Goal: Task Accomplishment & Management: Complete application form

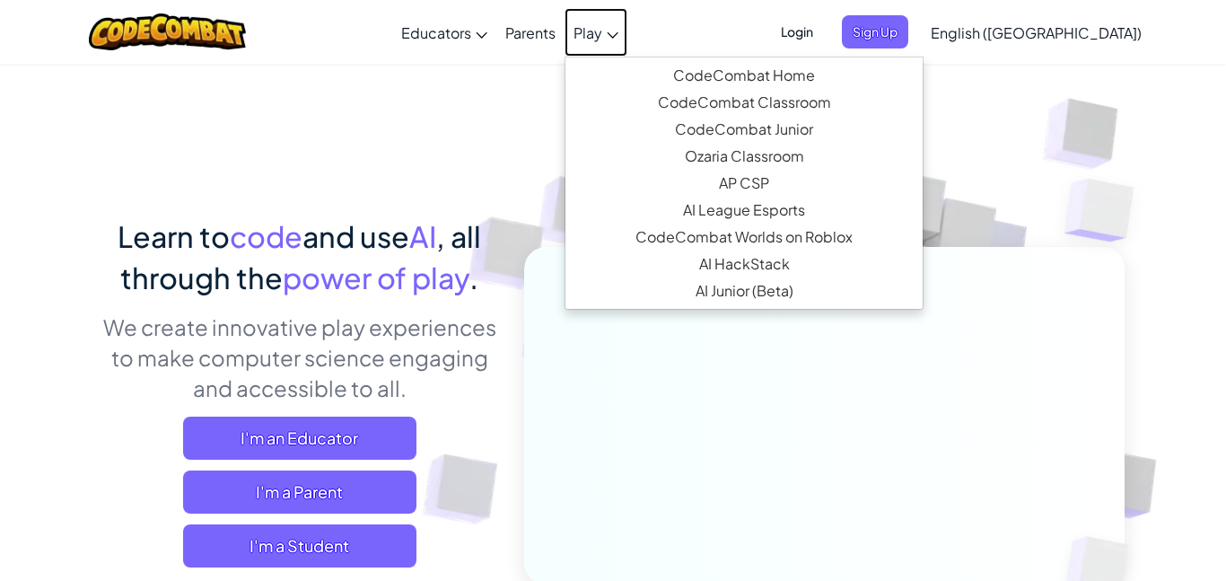
click at [602, 37] on span "Play" at bounding box center [588, 32] width 29 height 19
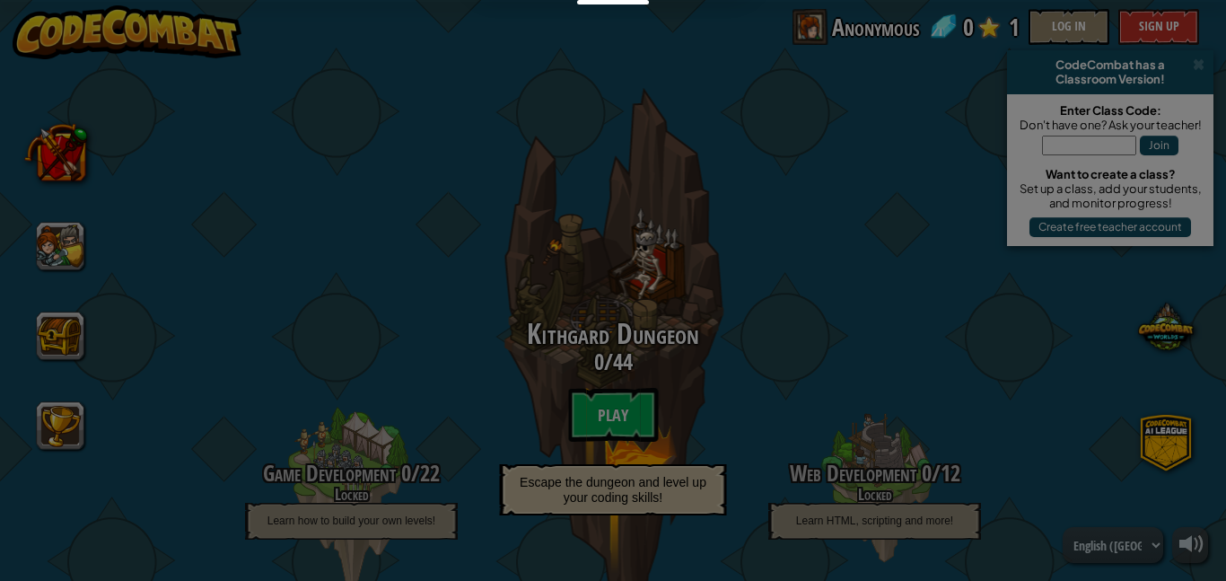
click at [631, 458] on div at bounding box center [613, 290] width 1226 height 581
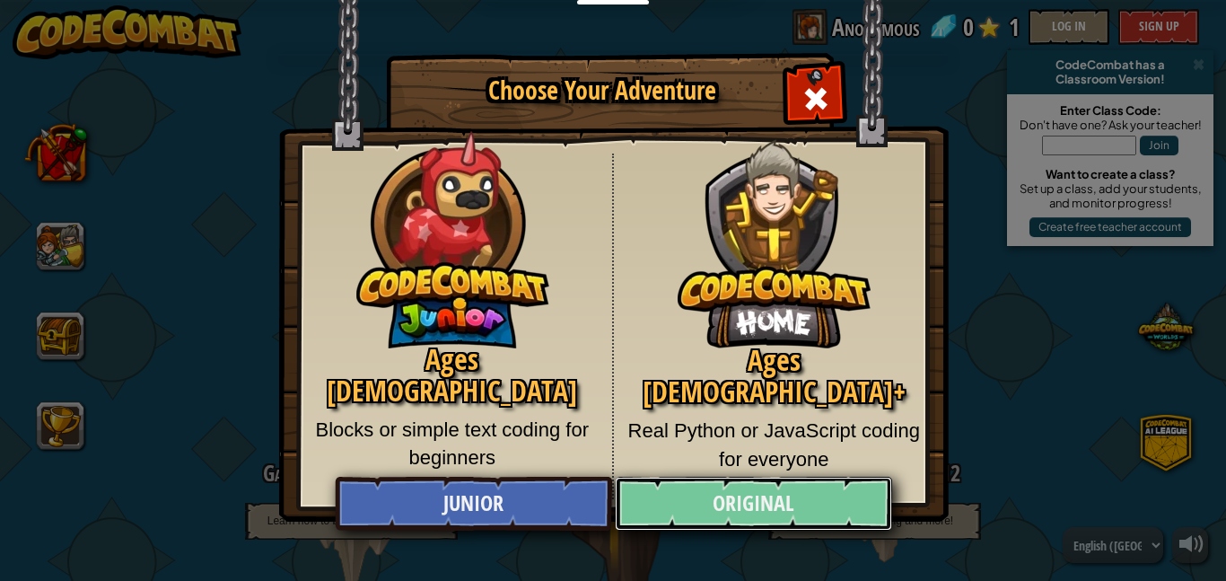
click at [688, 504] on link "Original" at bounding box center [753, 504] width 277 height 54
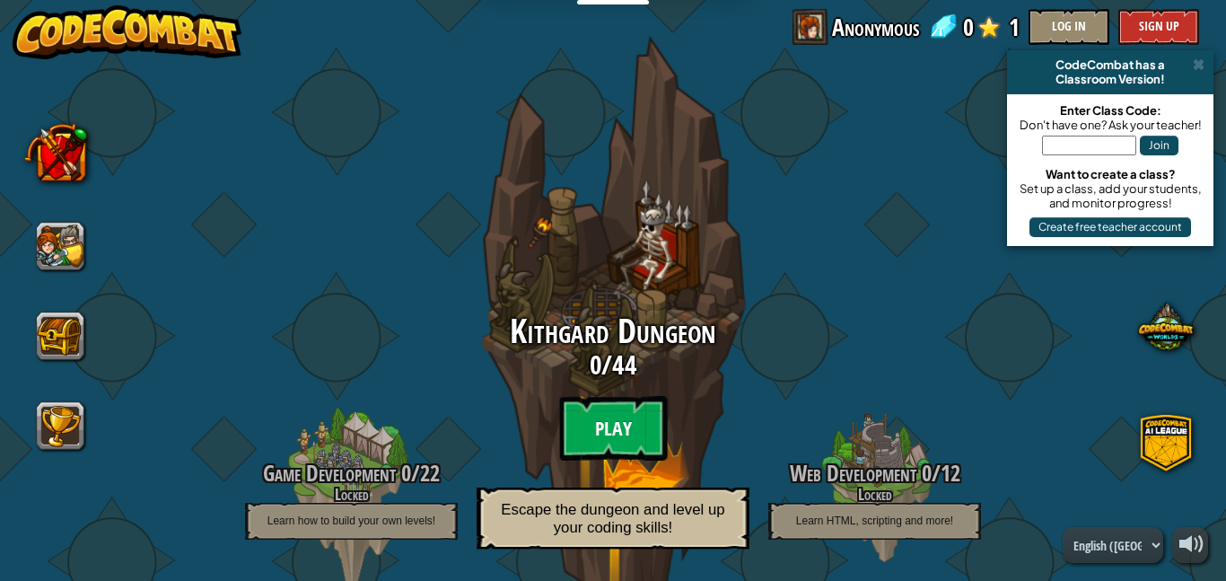
click at [648, 443] on btn "Play" at bounding box center [613, 428] width 108 height 65
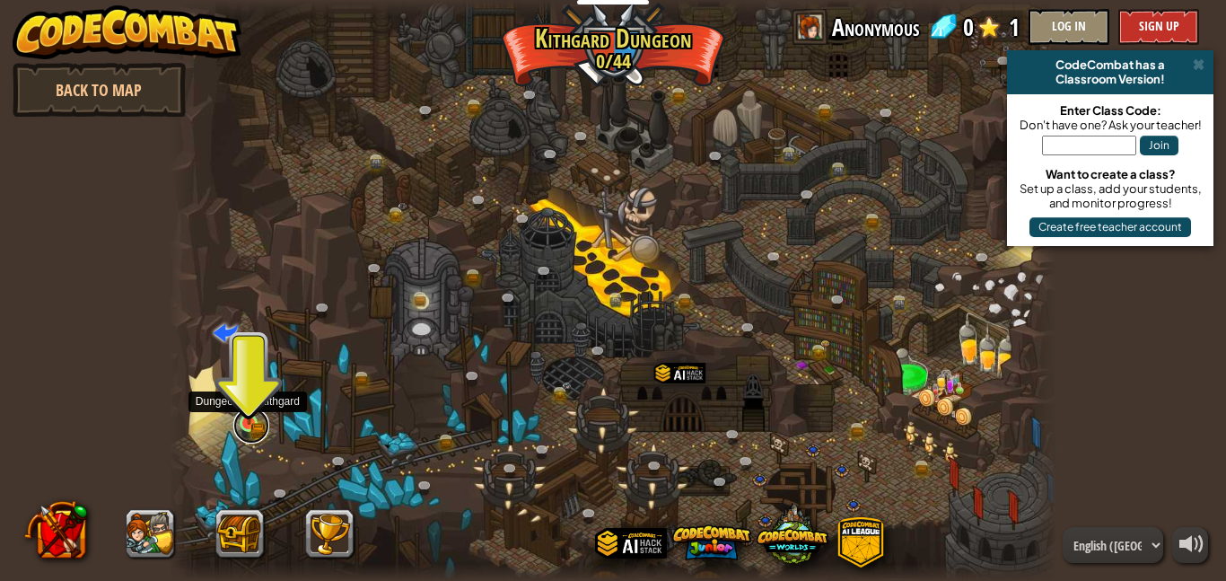
click at [256, 428] on link at bounding box center [251, 426] width 36 height 36
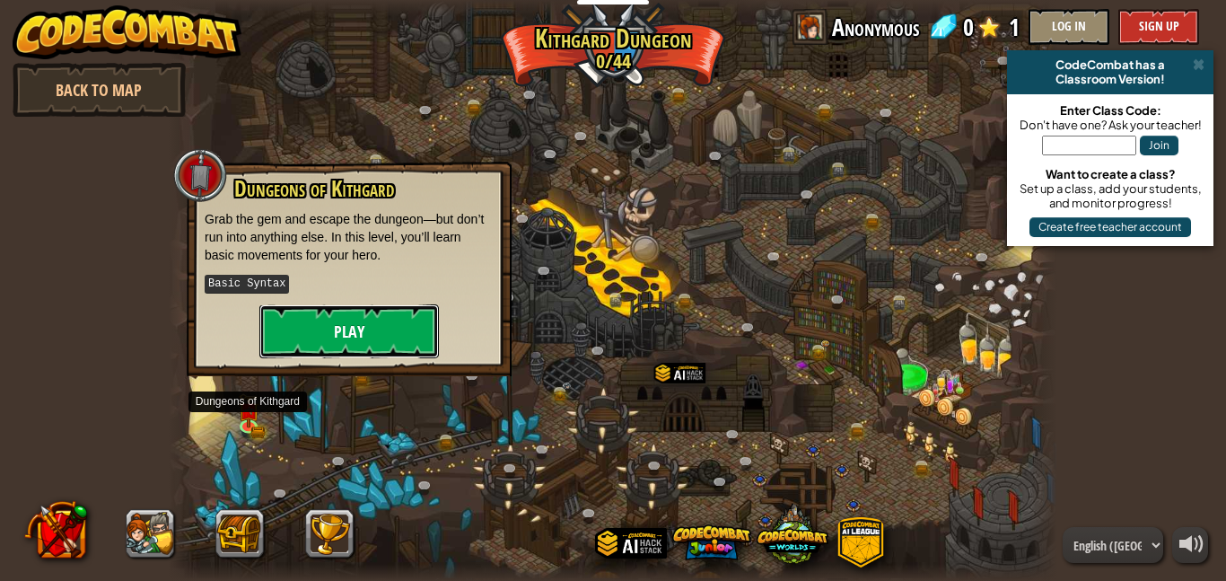
click at [374, 319] on button "Play" at bounding box center [349, 331] width 180 height 54
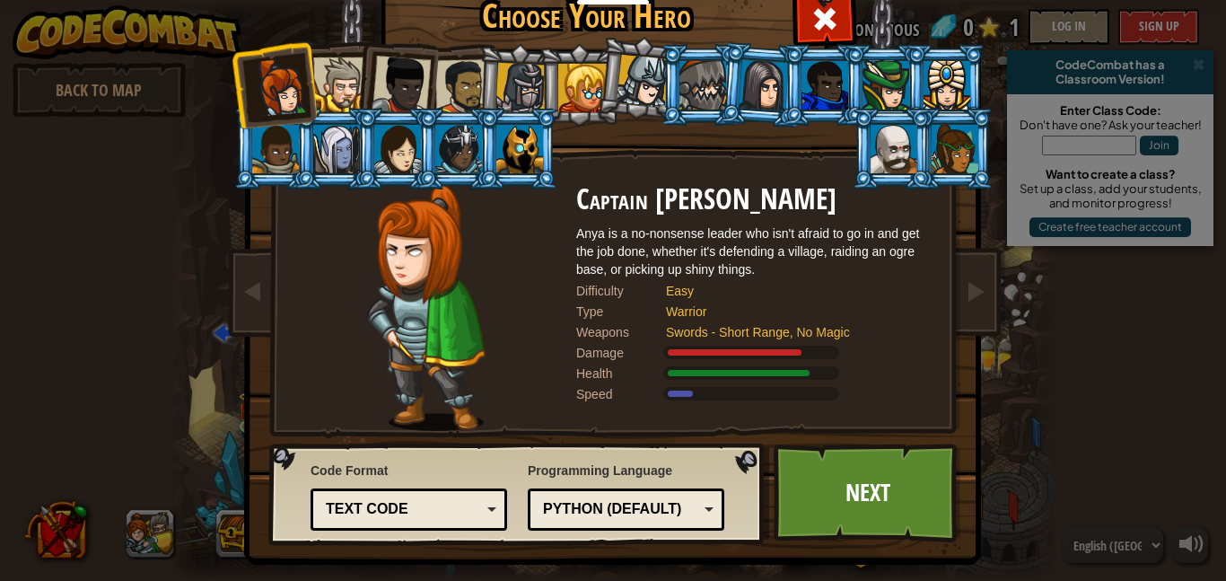
click at [769, 62] on div at bounding box center [764, 84] width 50 height 51
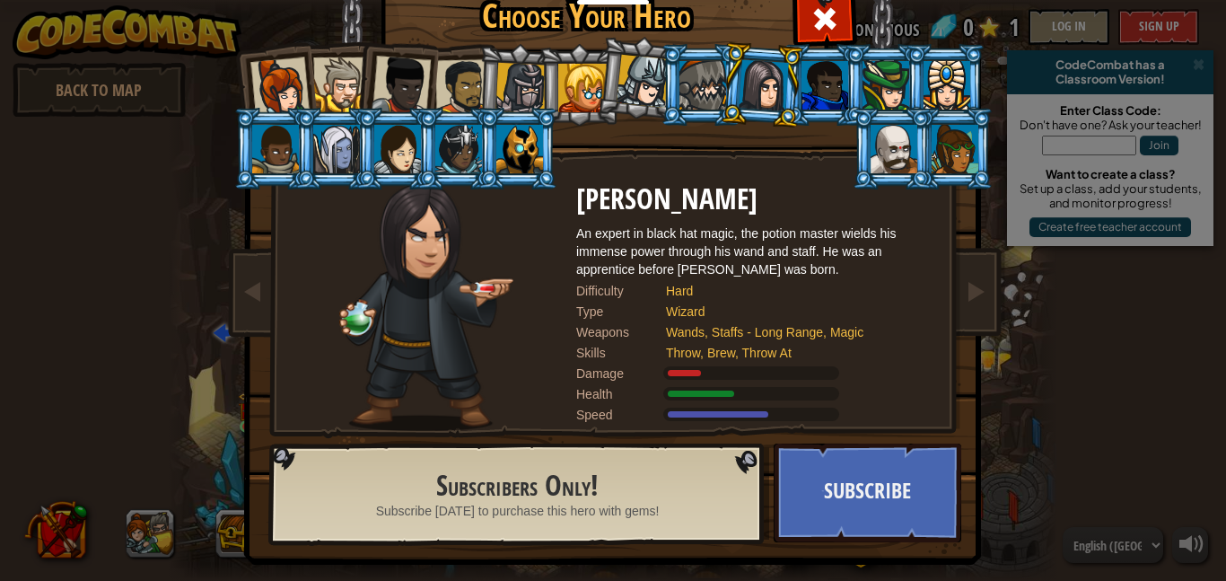
click at [553, 57] on li at bounding box center [579, 85] width 81 height 82
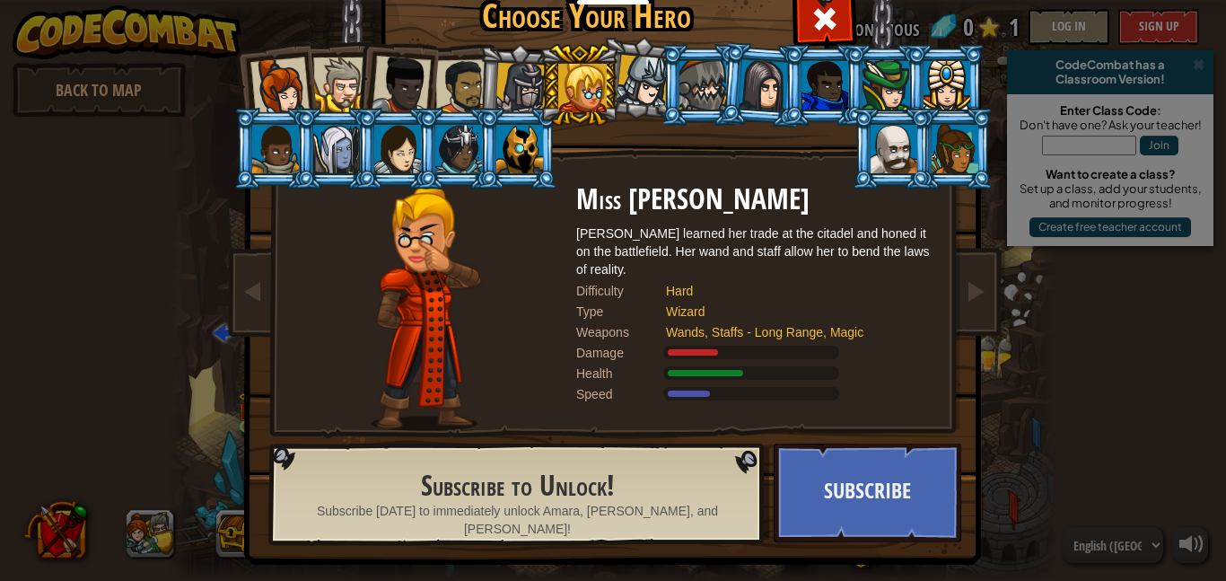
click at [428, 87] on div at bounding box center [401, 85] width 59 height 59
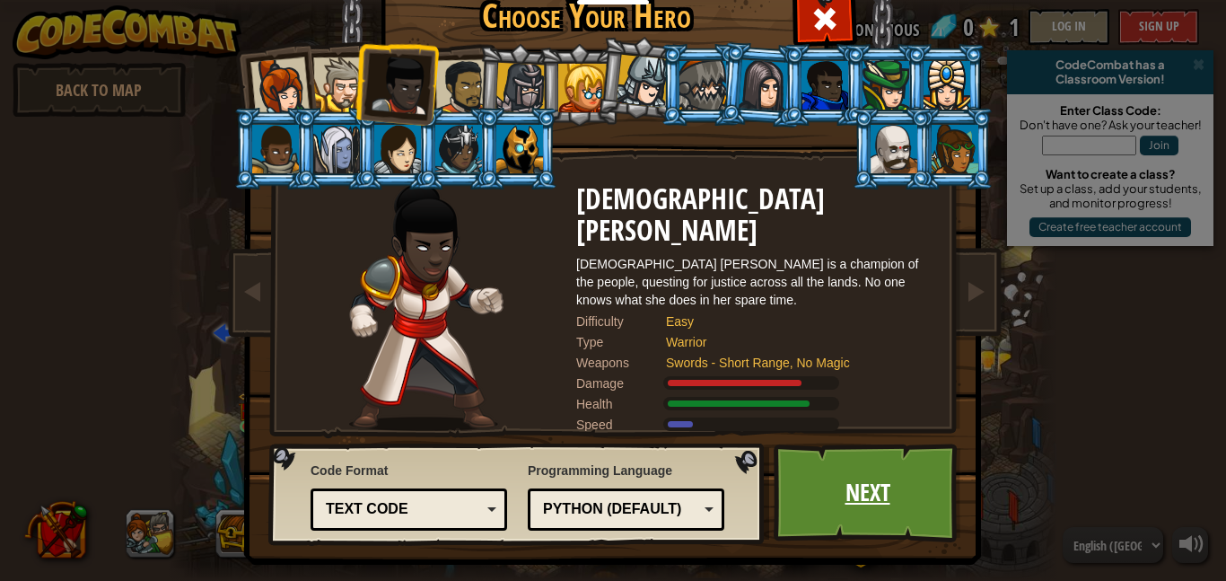
click at [830, 479] on link "Next" at bounding box center [868, 493] width 188 height 99
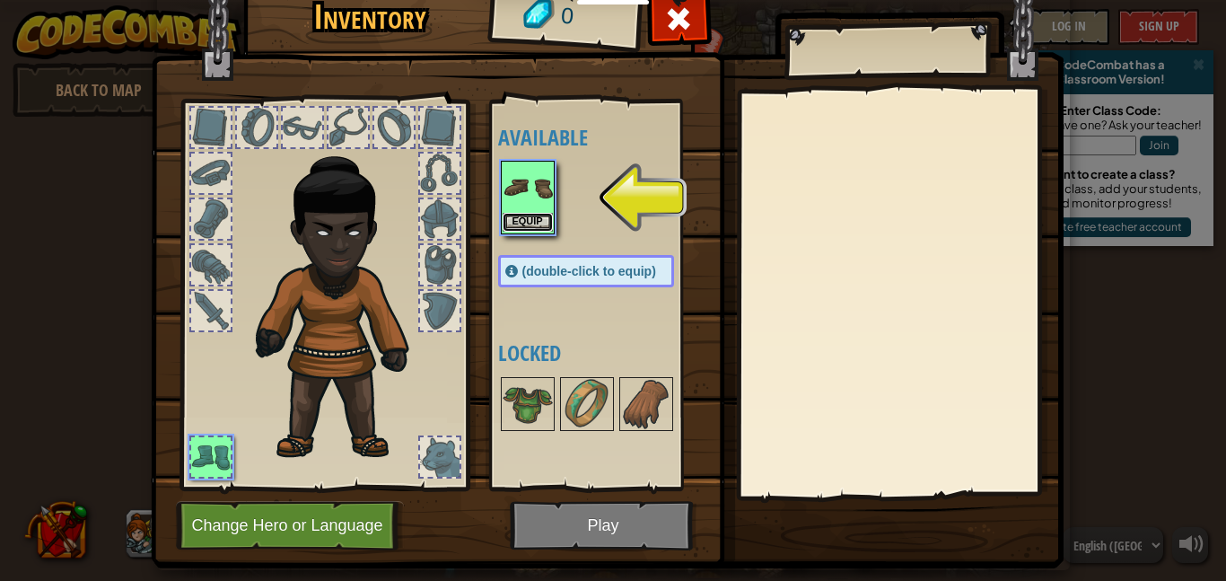
click at [526, 227] on button "Equip" at bounding box center [528, 222] width 50 height 19
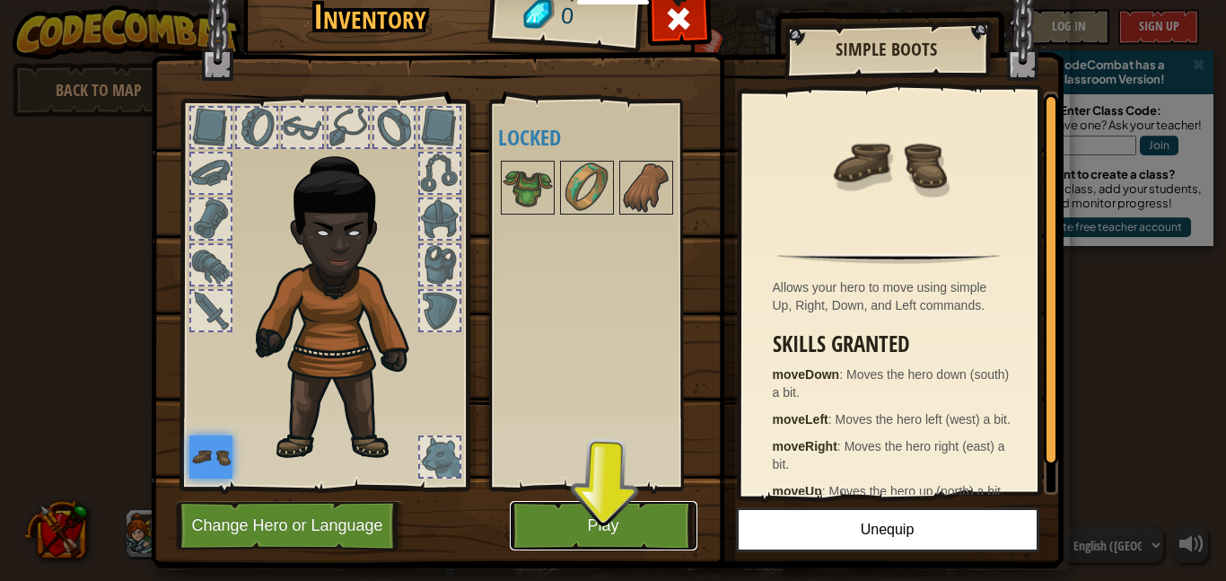
click at [618, 501] on button "Play" at bounding box center [604, 525] width 188 height 49
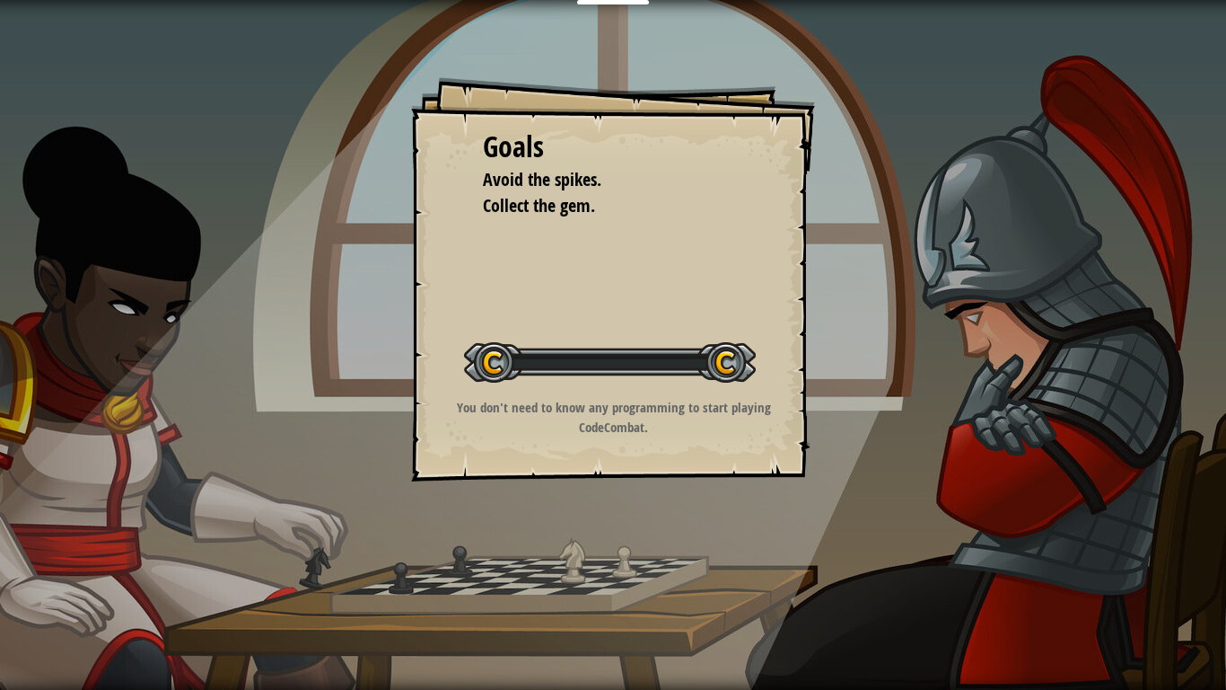
click at [604, 554] on div "Goals Avoid the spikes. Collect the gem. Start Level Error loading from server.…" at bounding box center [613, 345] width 1226 height 690
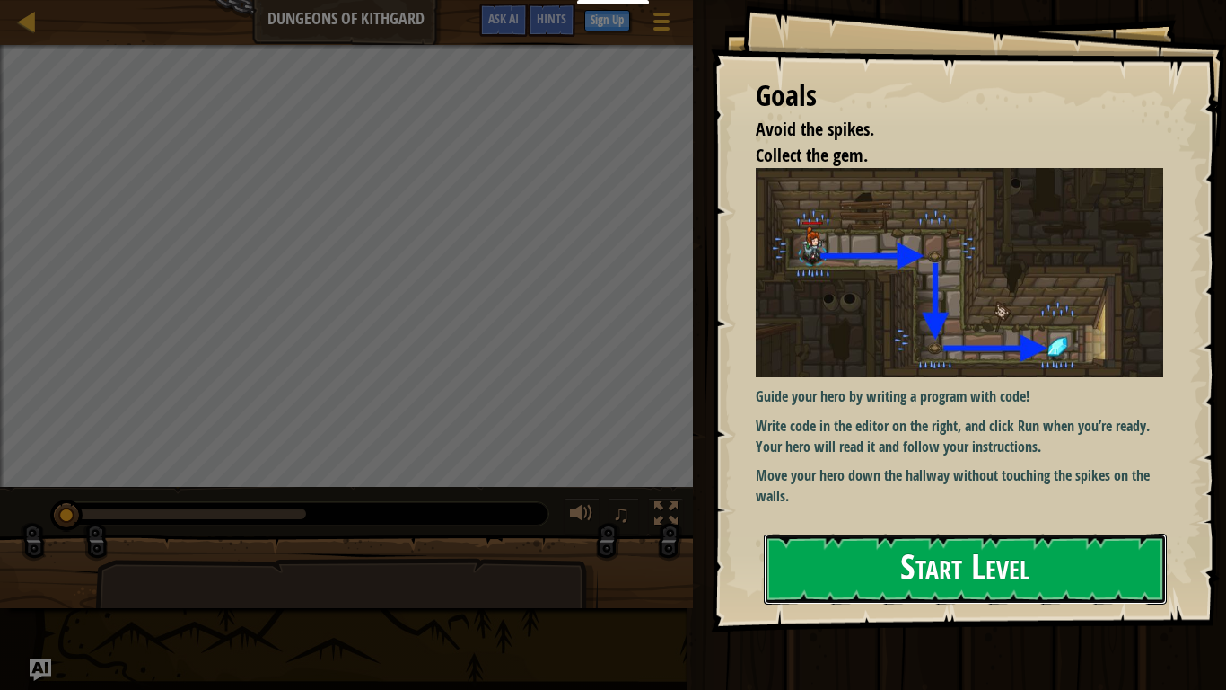
click at [862, 533] on button "Start Level" at bounding box center [965, 568] width 403 height 71
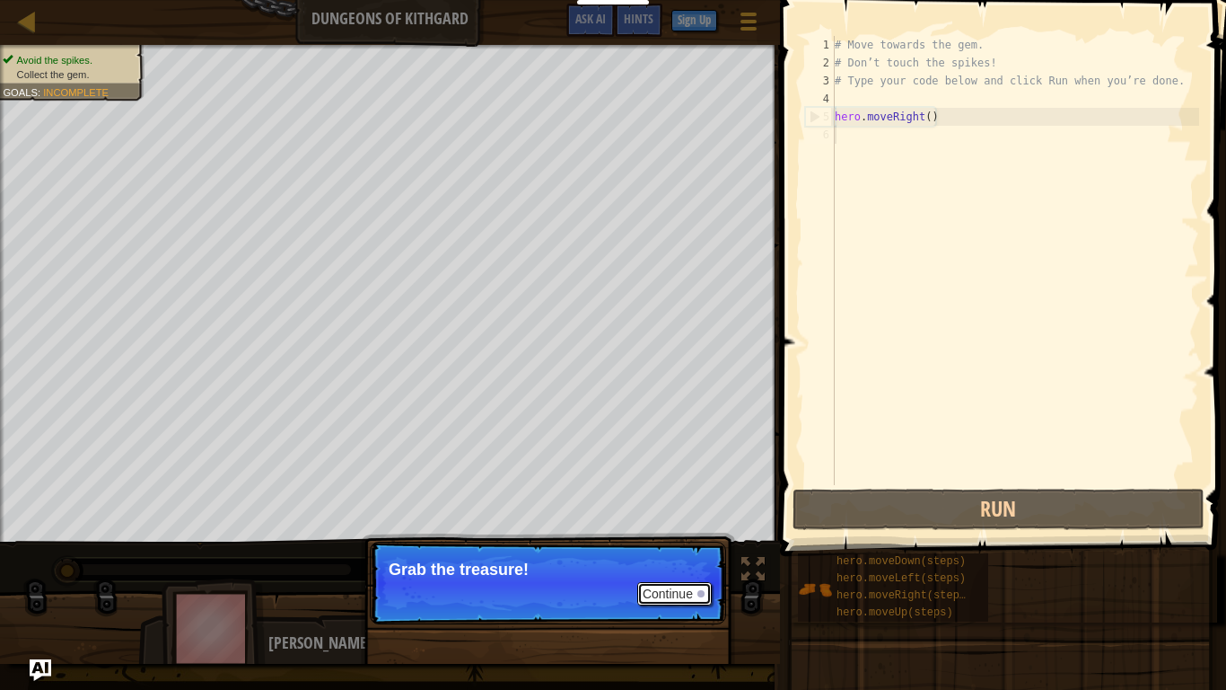
click at [681, 580] on button "Continue" at bounding box center [674, 593] width 75 height 23
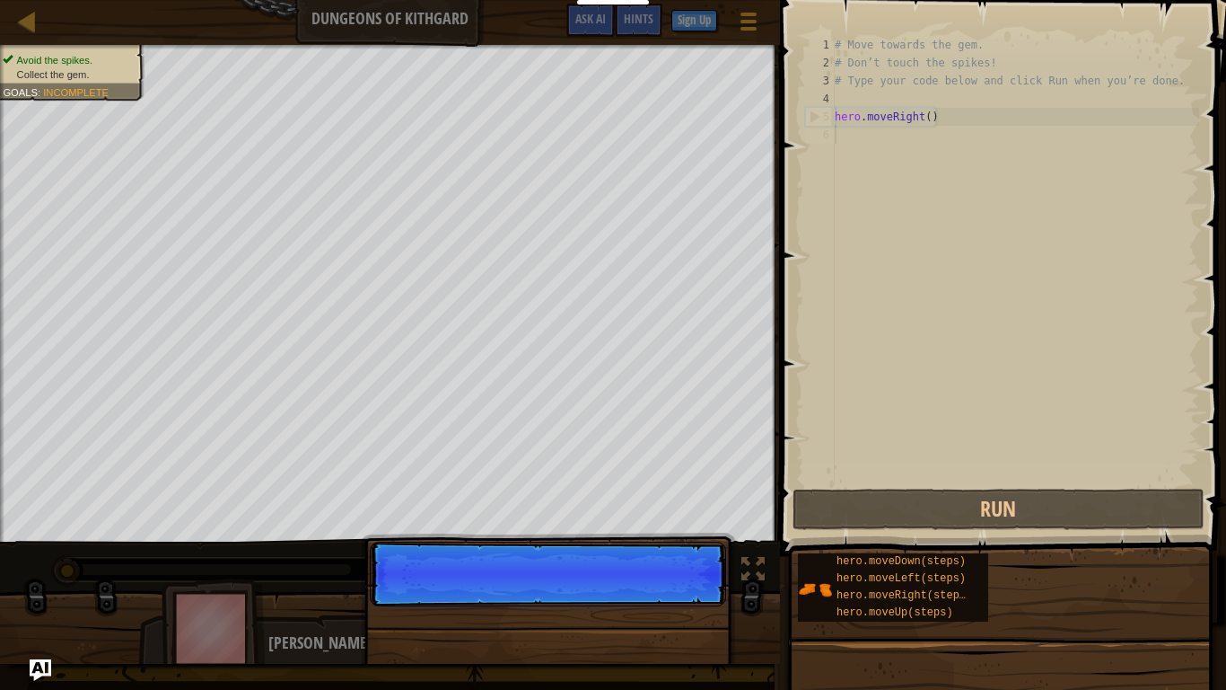
scroll to position [8, 0]
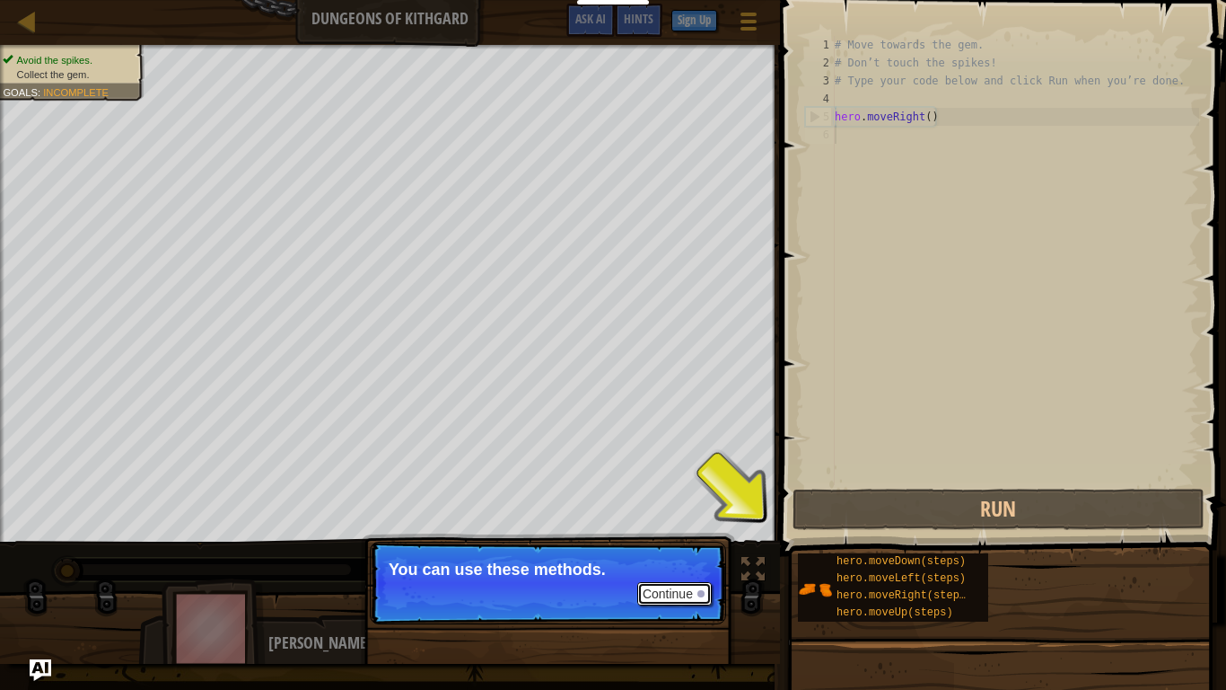
click at [681, 580] on button "Continue" at bounding box center [674, 593] width 75 height 23
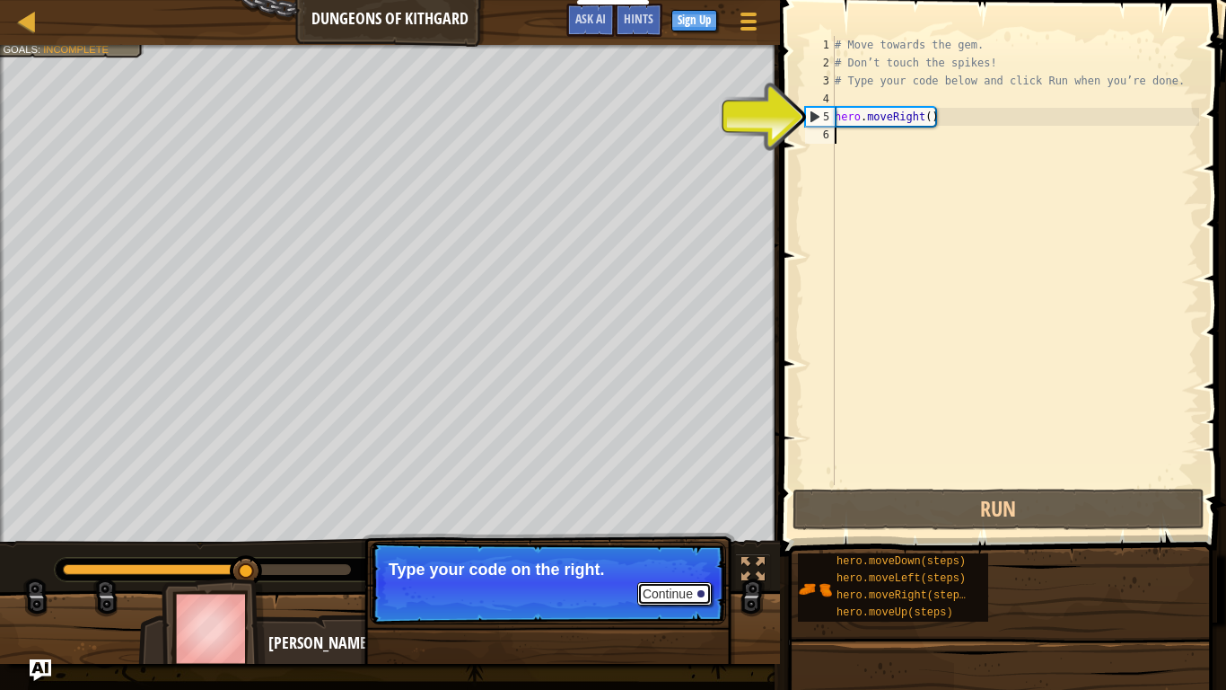
click at [676, 580] on button "Continue" at bounding box center [674, 593] width 75 height 23
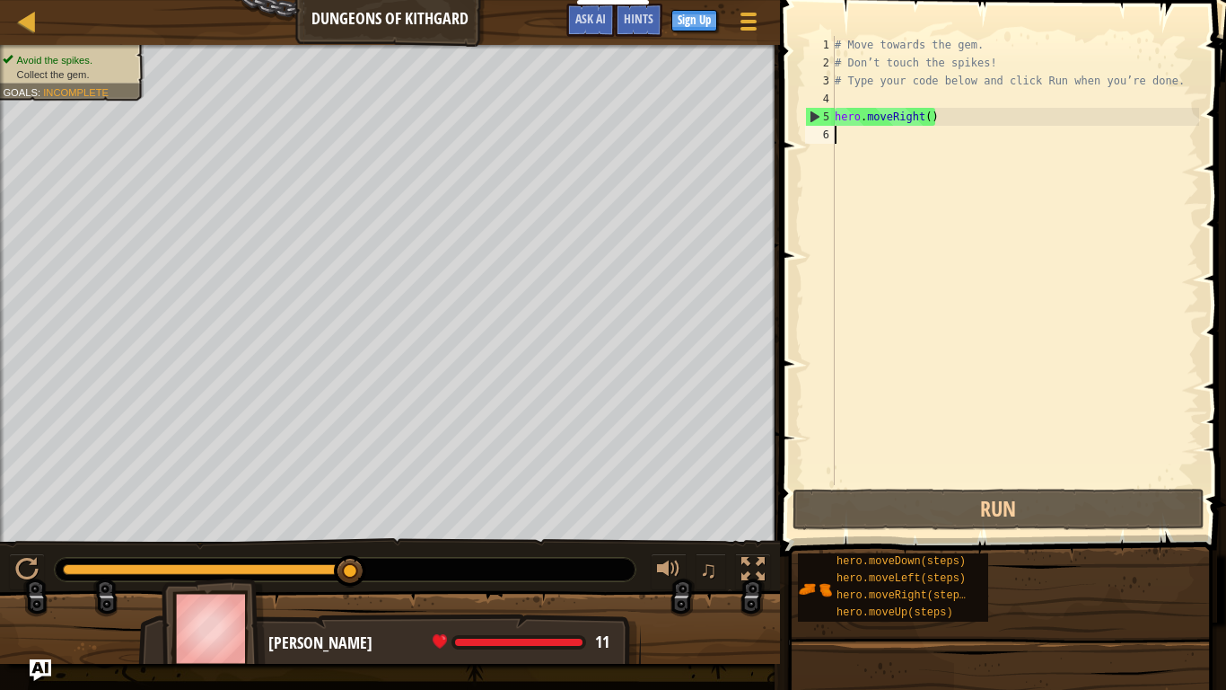
type textarea "h"
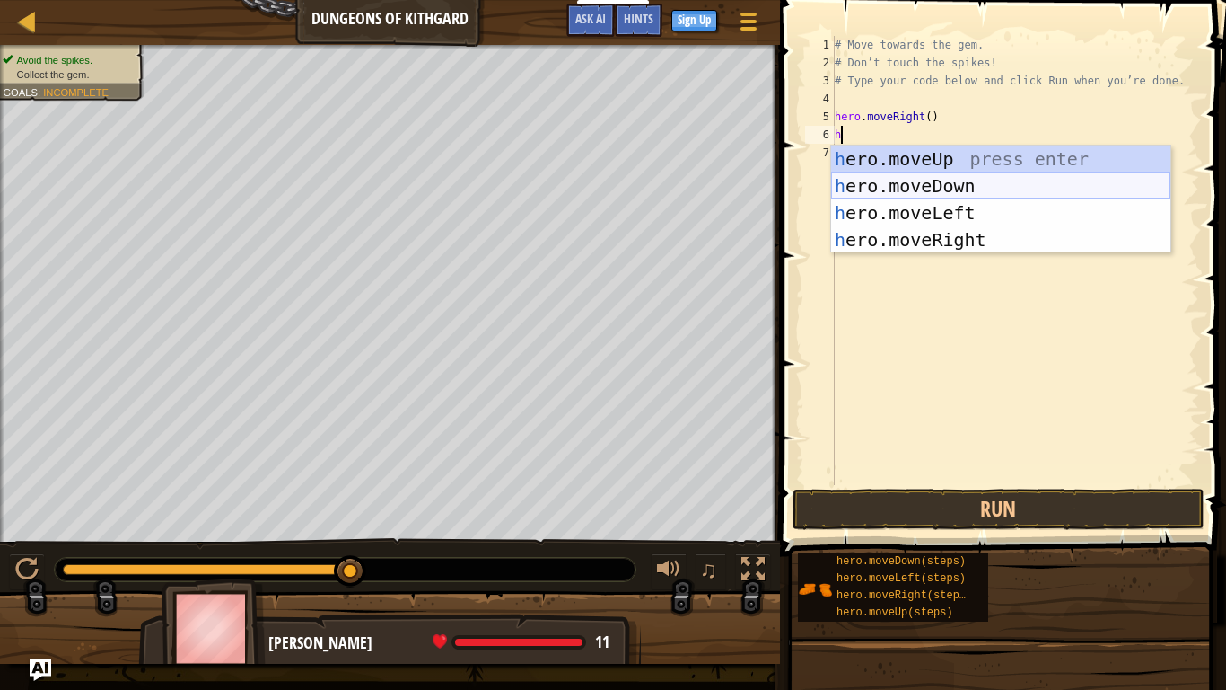
click at [976, 190] on div "h ero.moveUp press enter h ero.moveDown press enter h ero.moveLeft press enter …" at bounding box center [1000, 226] width 339 height 162
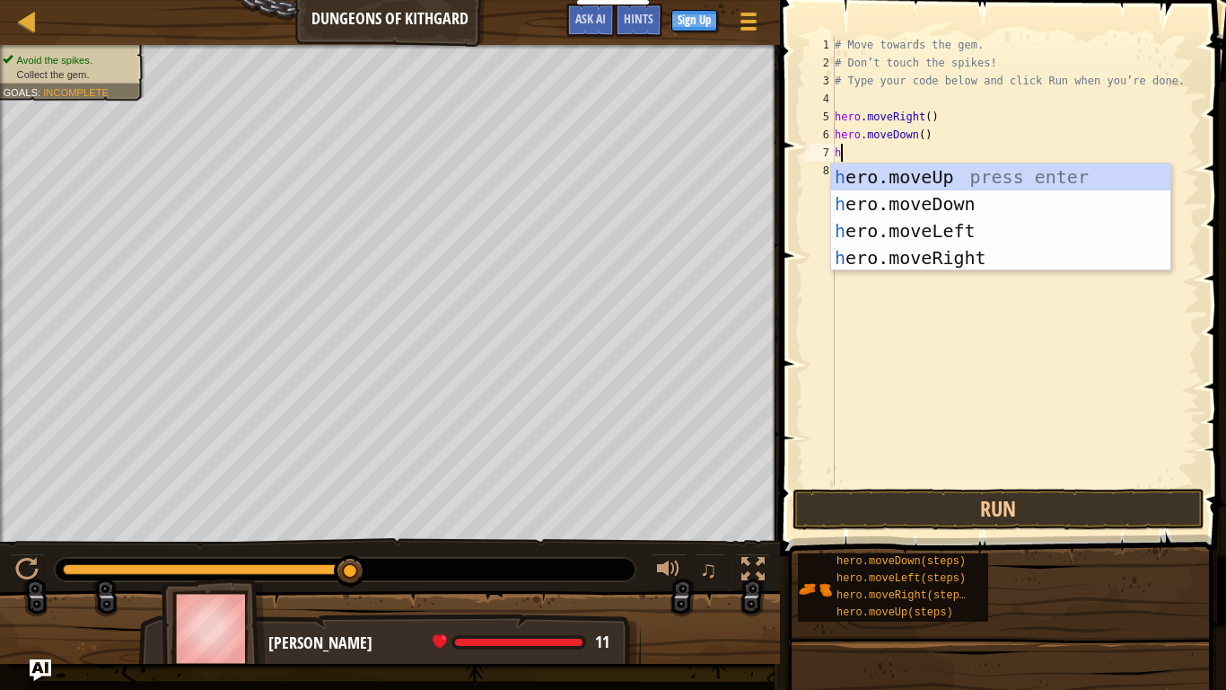
type textarea "hr"
click at [1001, 251] on div "h e r o.moveUp press enter h e r o.moveDown press enter h e r o.moveLeft press …" at bounding box center [1000, 244] width 339 height 162
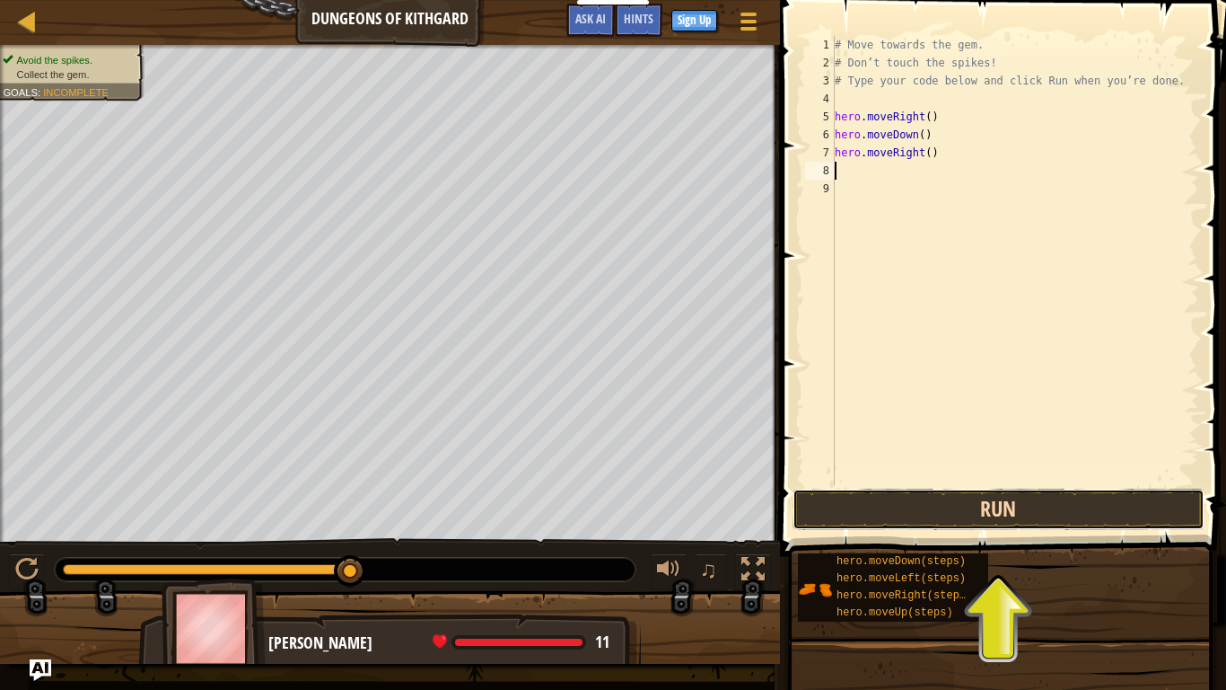
click at [988, 508] on button "Run" at bounding box center [999, 508] width 412 height 41
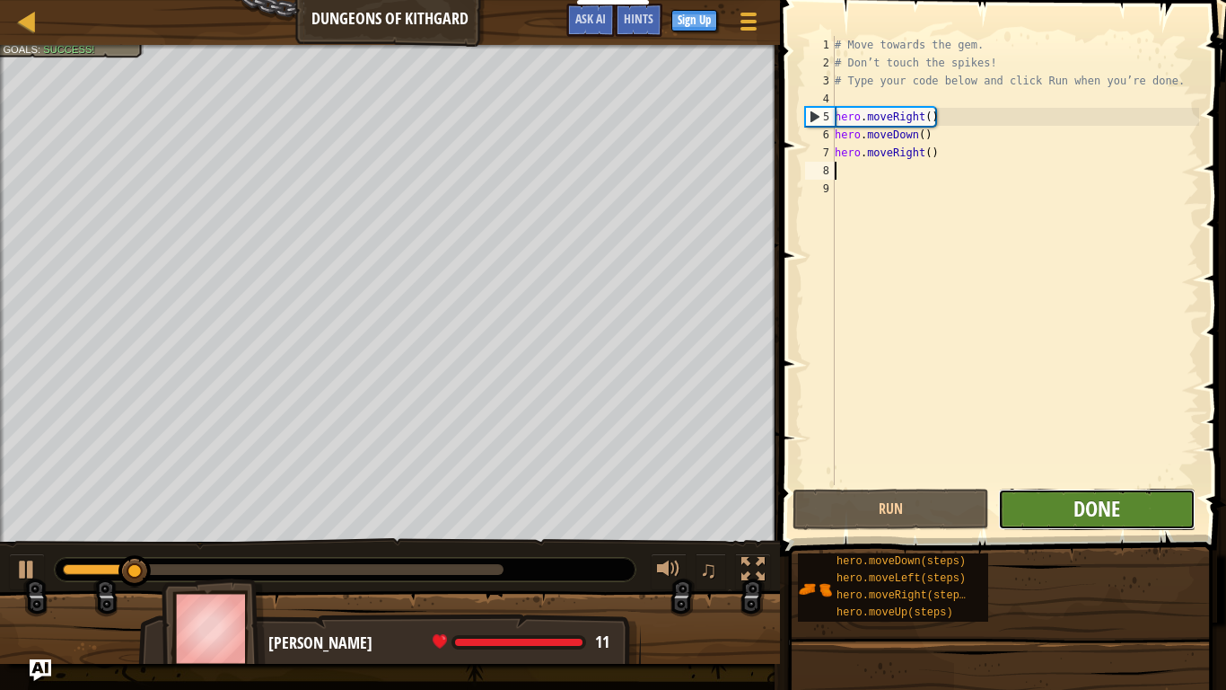
click at [1092, 514] on span "Done" at bounding box center [1097, 508] width 47 height 29
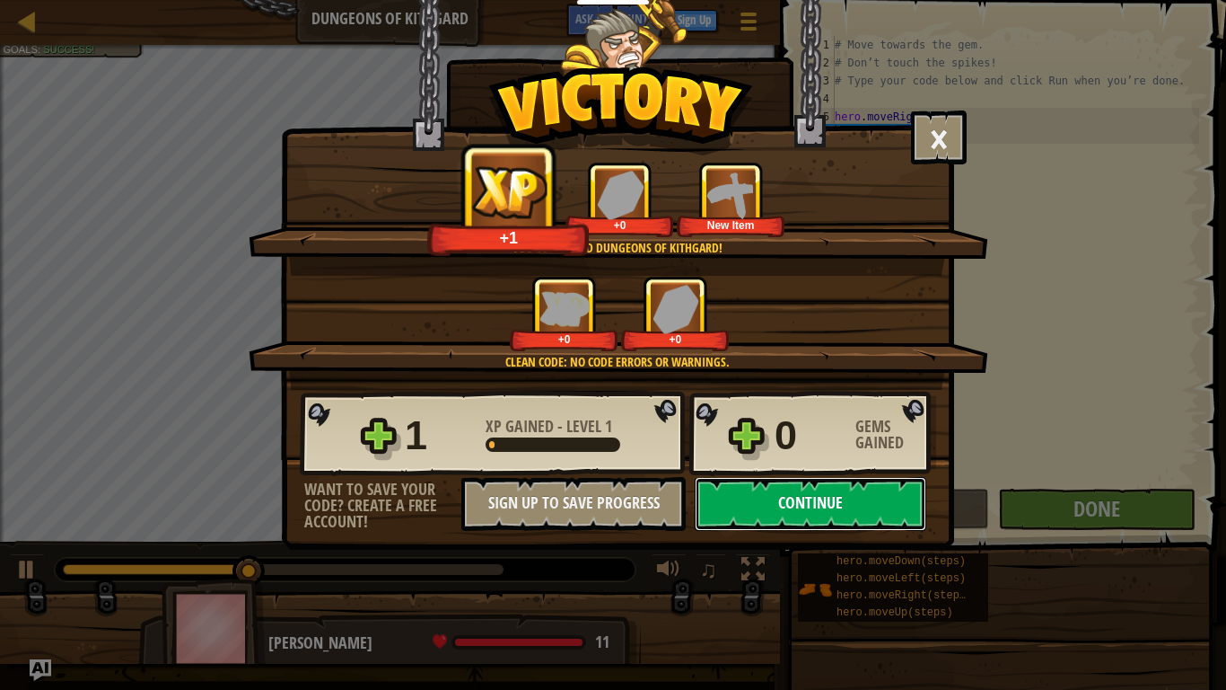
click at [756, 506] on button "Continue" at bounding box center [811, 504] width 232 height 54
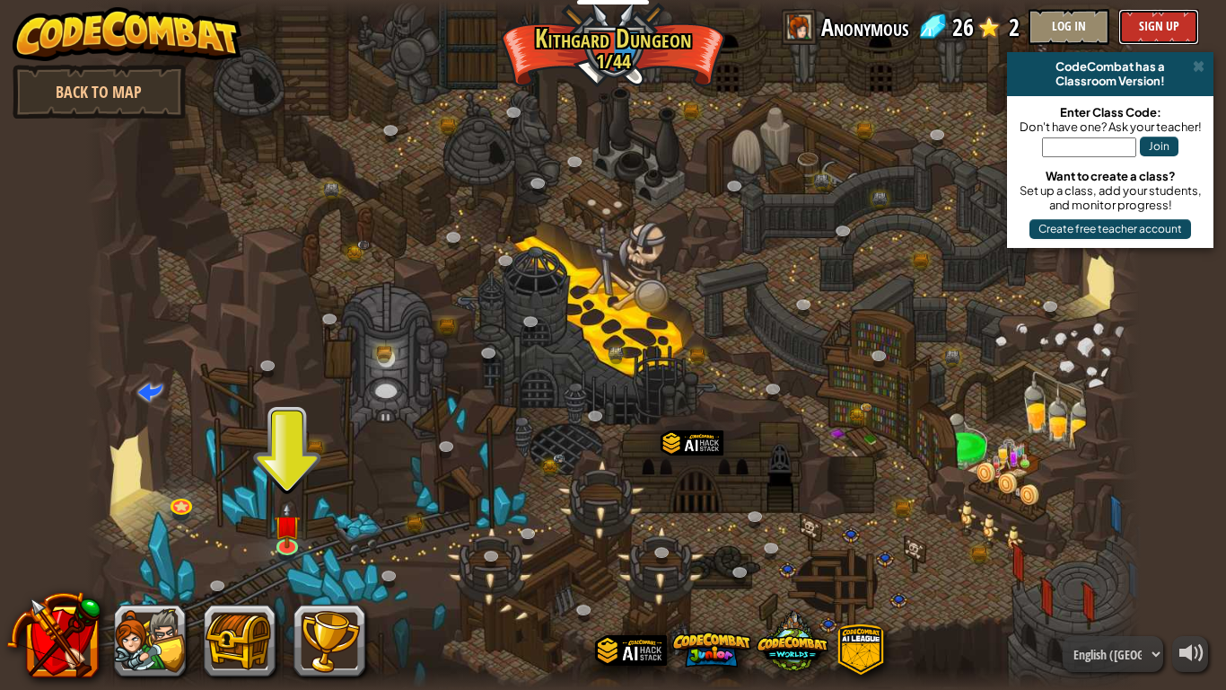
click at [1175, 30] on button "Sign Up" at bounding box center [1159, 27] width 81 height 36
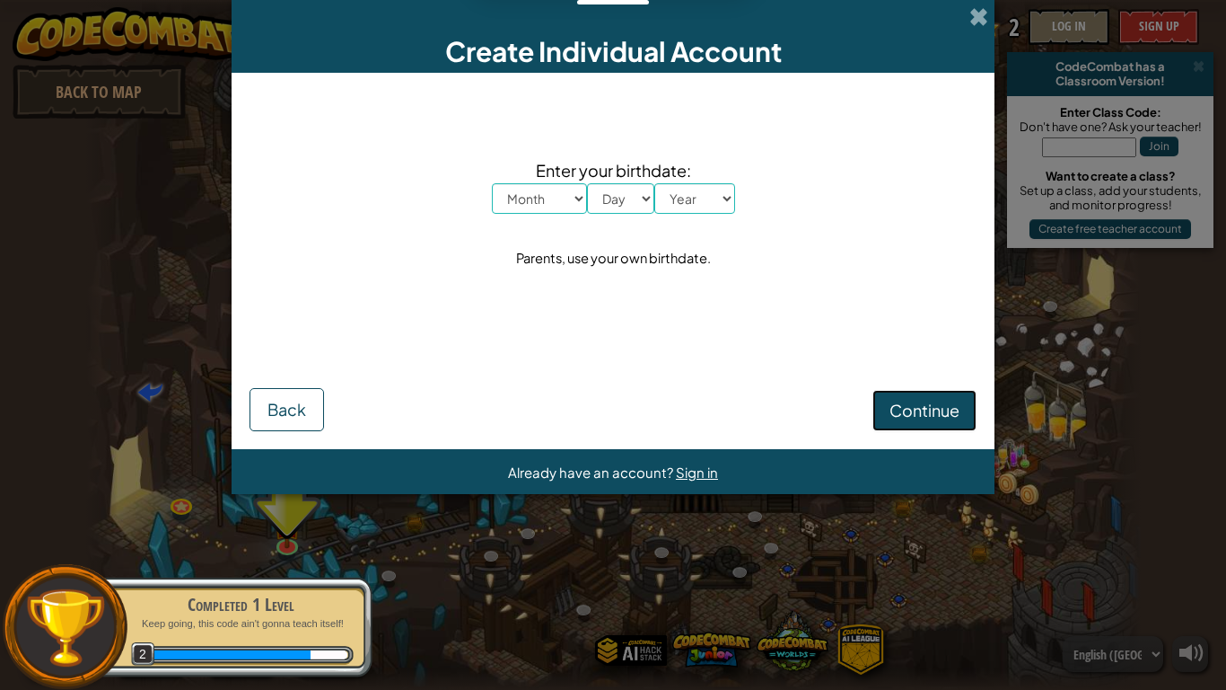
click at [942, 424] on button "Continue" at bounding box center [925, 410] width 104 height 41
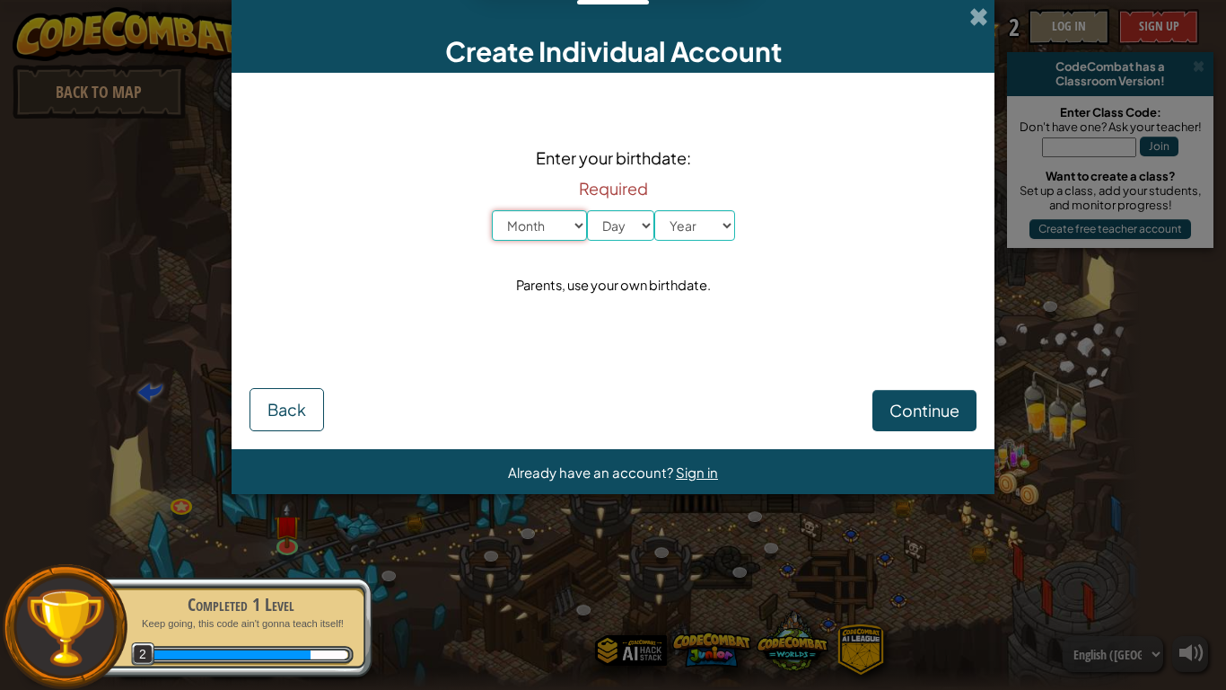
click at [550, 220] on select "Month January February March April May June July August September October Novem…" at bounding box center [539, 225] width 95 height 31
select select "6"
click at [492, 210] on select "Month January February March April May June July August September October Novem…" at bounding box center [539, 225] width 95 height 31
click at [622, 232] on select "Day 1 2 3 4 5 6 7 8 9 10 11 12 13 14 15 16 17 18 19 20 21 22 23 24 25 26 27 28 …" at bounding box center [620, 225] width 67 height 31
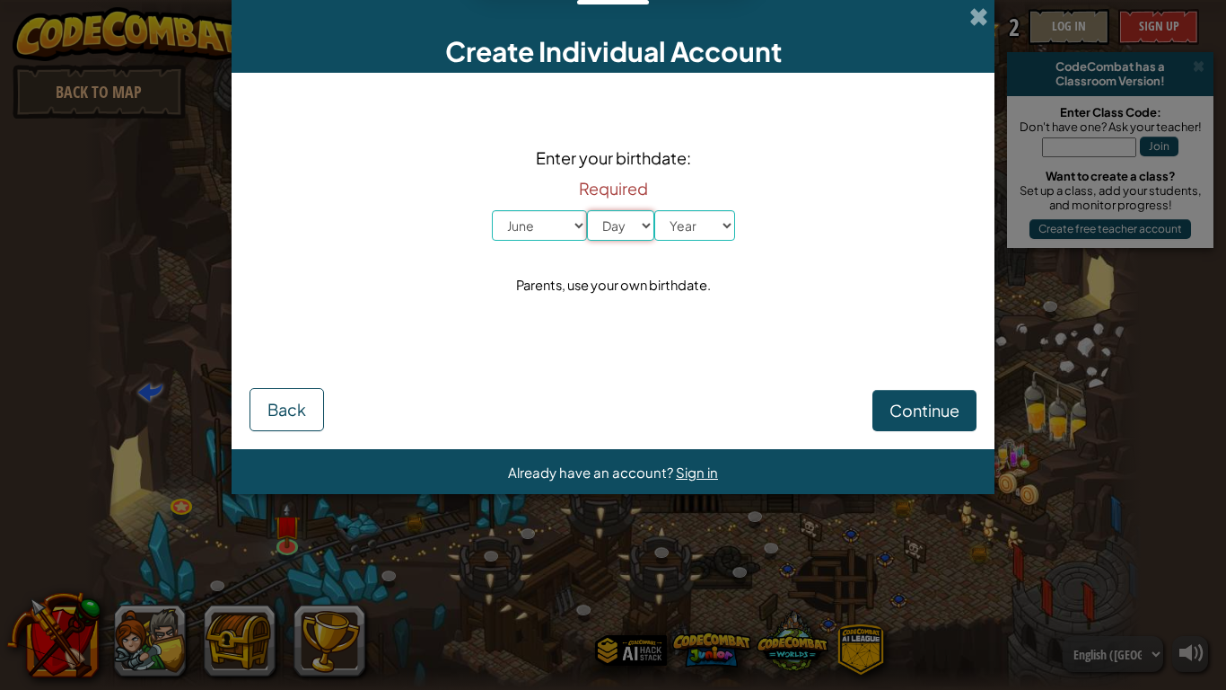
click at [622, 221] on select "Day 1 2 3 4 5 6 7 8 9 10 11 12 13 14 15 16 17 18 19 20 21 22 23 24 25 26 27 28 …" at bounding box center [620, 225] width 67 height 31
select select "23"
click at [587, 210] on select "Day 1 2 3 4 5 6 7 8 9 10 11 12 13 14 15 16 17 18 19 20 21 22 23 24 25 26 27 28 …" at bounding box center [620, 225] width 67 height 31
click at [680, 226] on select "Year [DATE] 2024 2023 2022 2021 2020 2019 2018 2017 2016 2015 2014 2013 2012 20…" at bounding box center [695, 225] width 81 height 31
select select "2013"
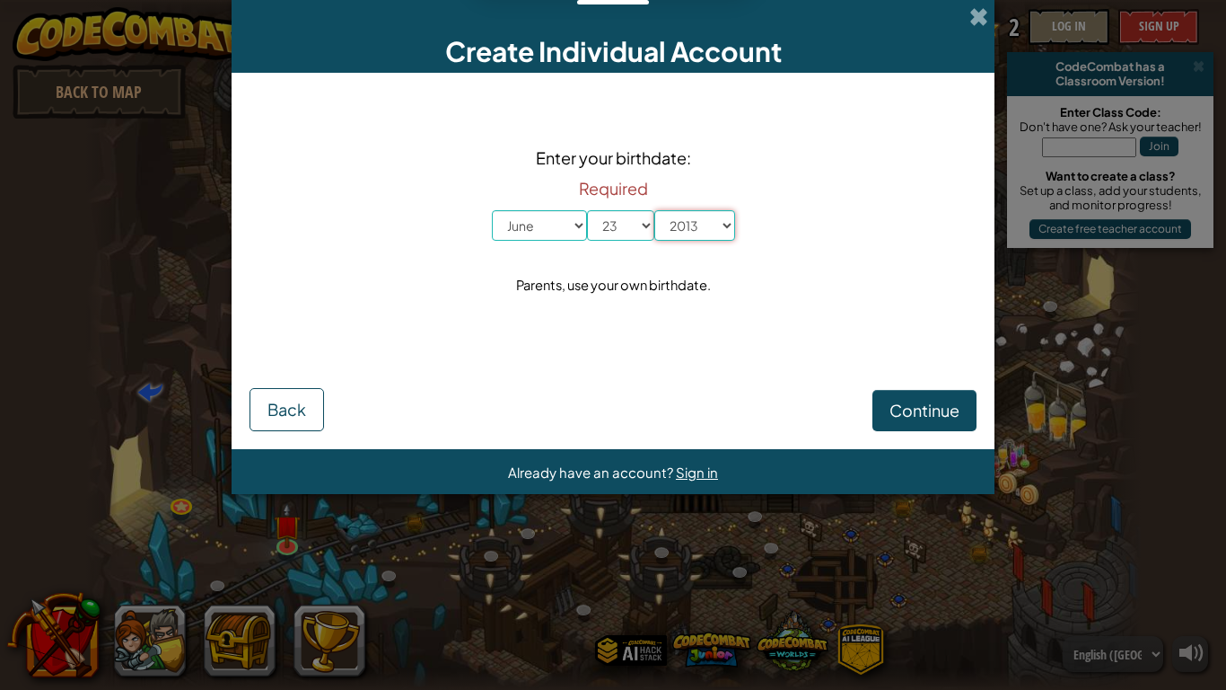
click at [655, 210] on select "Year [DATE] 2024 2023 2022 2021 2020 2019 2018 2017 2016 2015 2014 2013 2012 20…" at bounding box center [695, 225] width 81 height 31
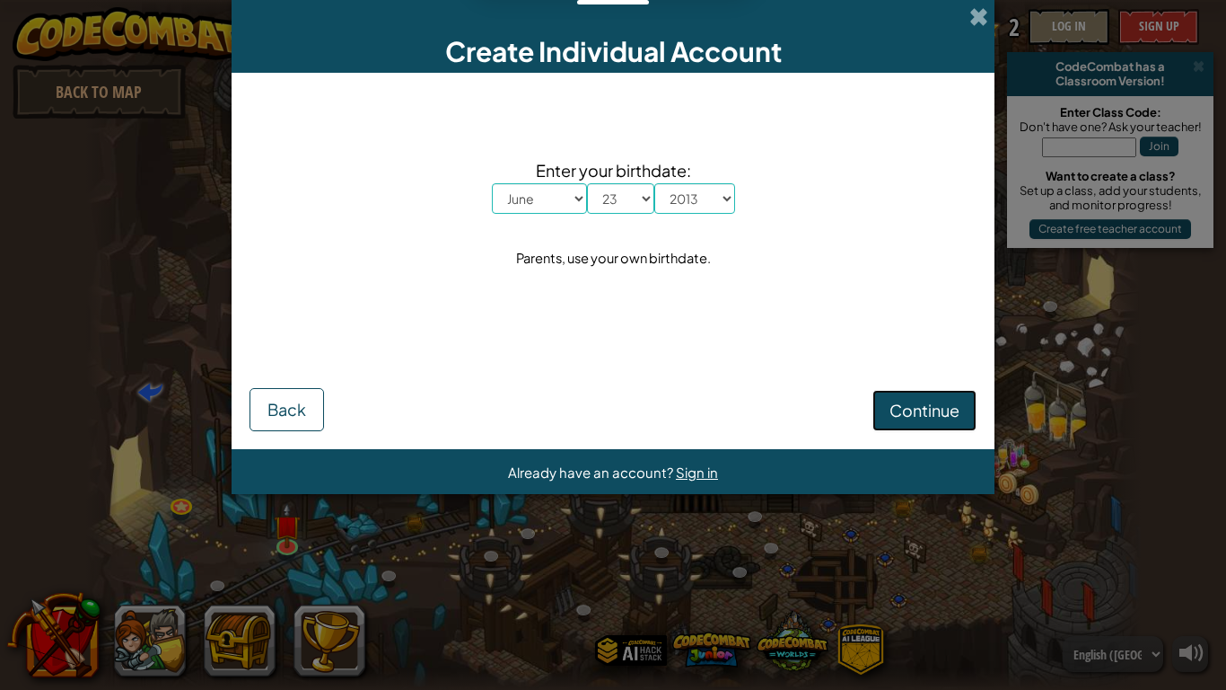
click at [890, 416] on span "Continue" at bounding box center [925, 410] width 70 height 21
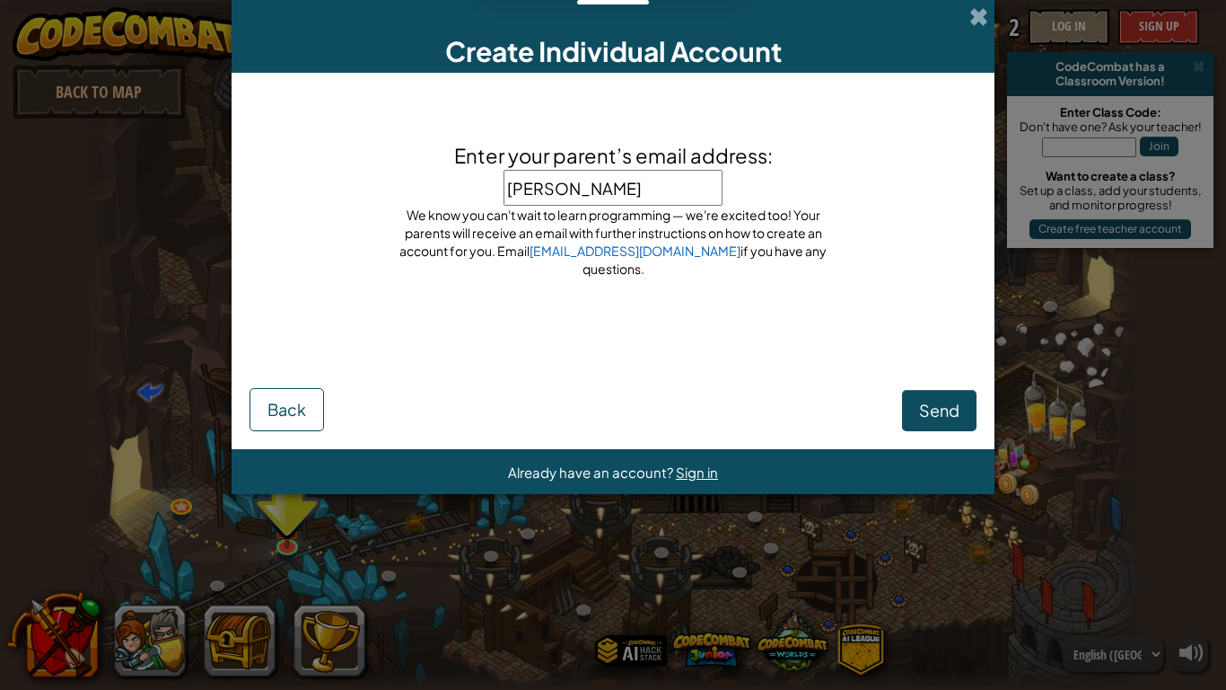
click at [995, 433] on div "Create Individual Account Enter your parent’s email address: [PERSON_NAME] Don'…" at bounding box center [613, 345] width 1226 height 690
click at [668, 201] on input "[PERSON_NAME]" at bounding box center [613, 188] width 219 height 36
click at [960, 426] on button "Send" at bounding box center [939, 410] width 75 height 41
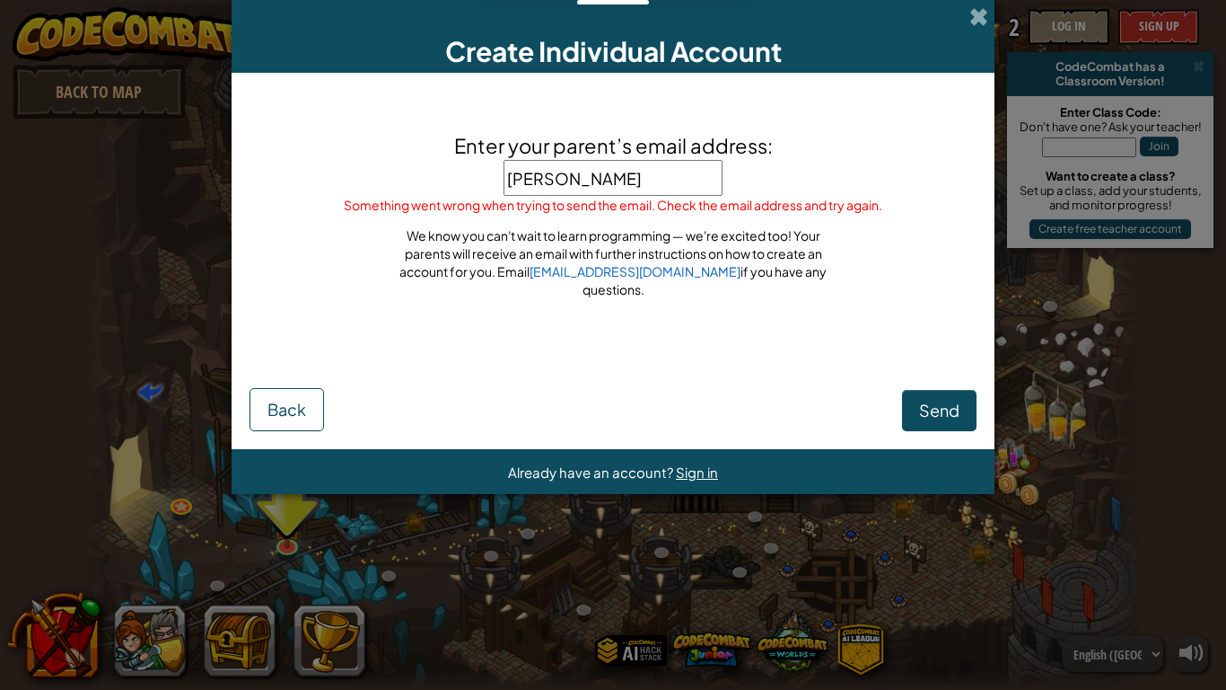
click at [807, 212] on span "Something went wrong when trying to send the email. Check the email address and…" at bounding box center [613, 205] width 539 height 16
click at [628, 291] on div "Enter your parent’s email address: [PERSON_NAME] Something went wrong when tryi…" at bounding box center [613, 221] width 539 height 180
click at [628, 279] on link "[EMAIL_ADDRESS][DOMAIN_NAME]" at bounding box center [635, 271] width 211 height 16
